Goal: Navigation & Orientation: Find specific page/section

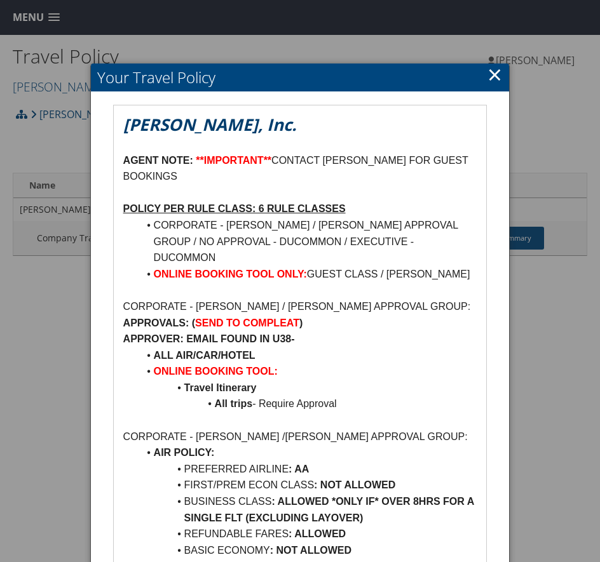
scroll to position [64, 0]
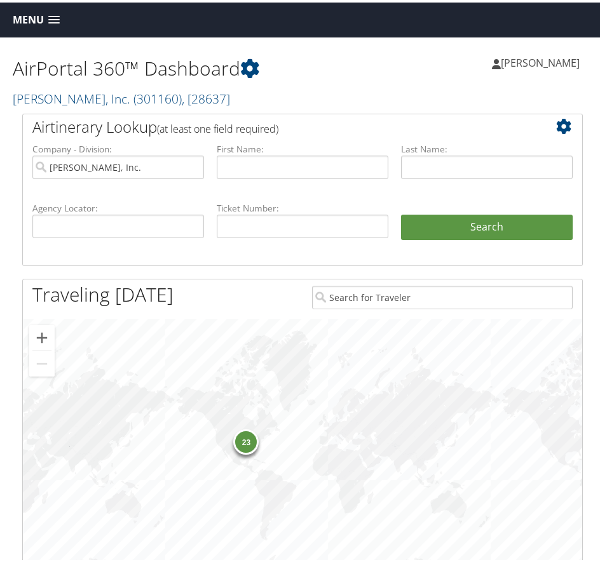
click at [351, 364] on div "23" at bounding box center [302, 451] width 559 height 270
